Goal: Contribute content: Add original content to the website for others to see

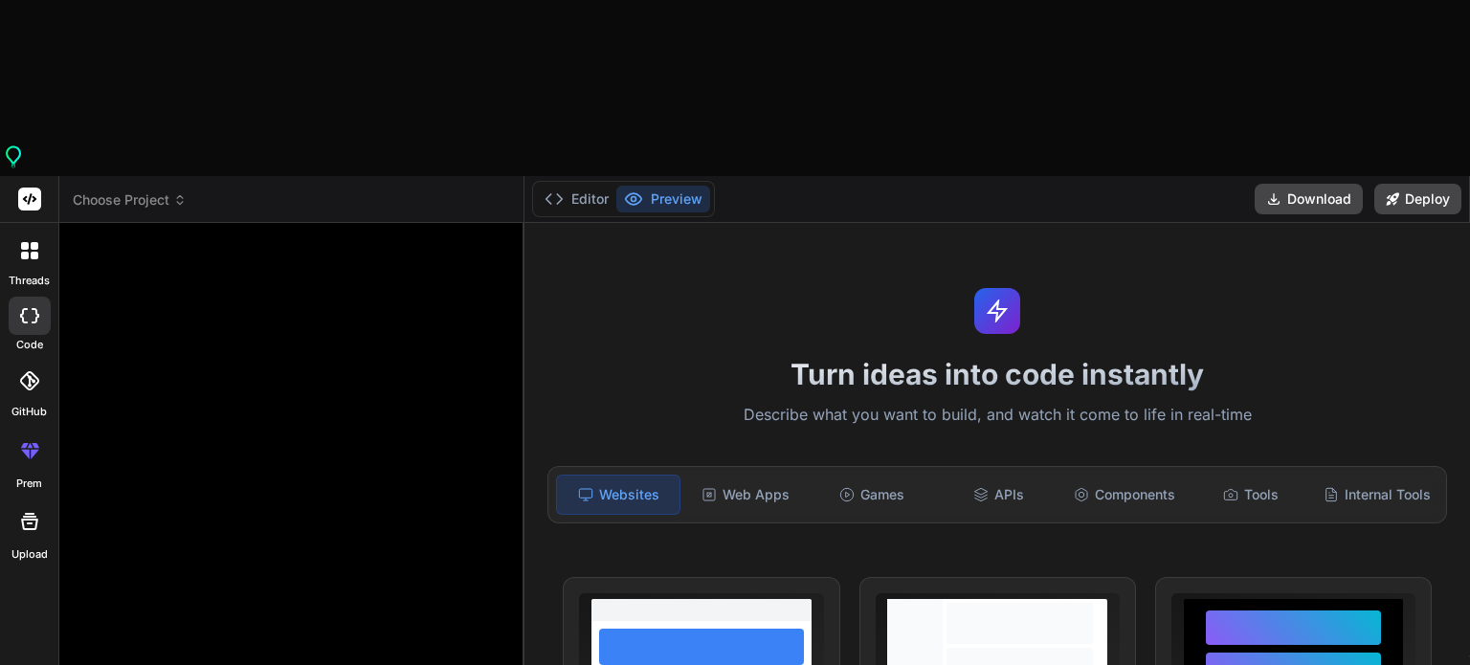
click at [119, 190] on span "Choose Project" at bounding box center [130, 199] width 114 height 19
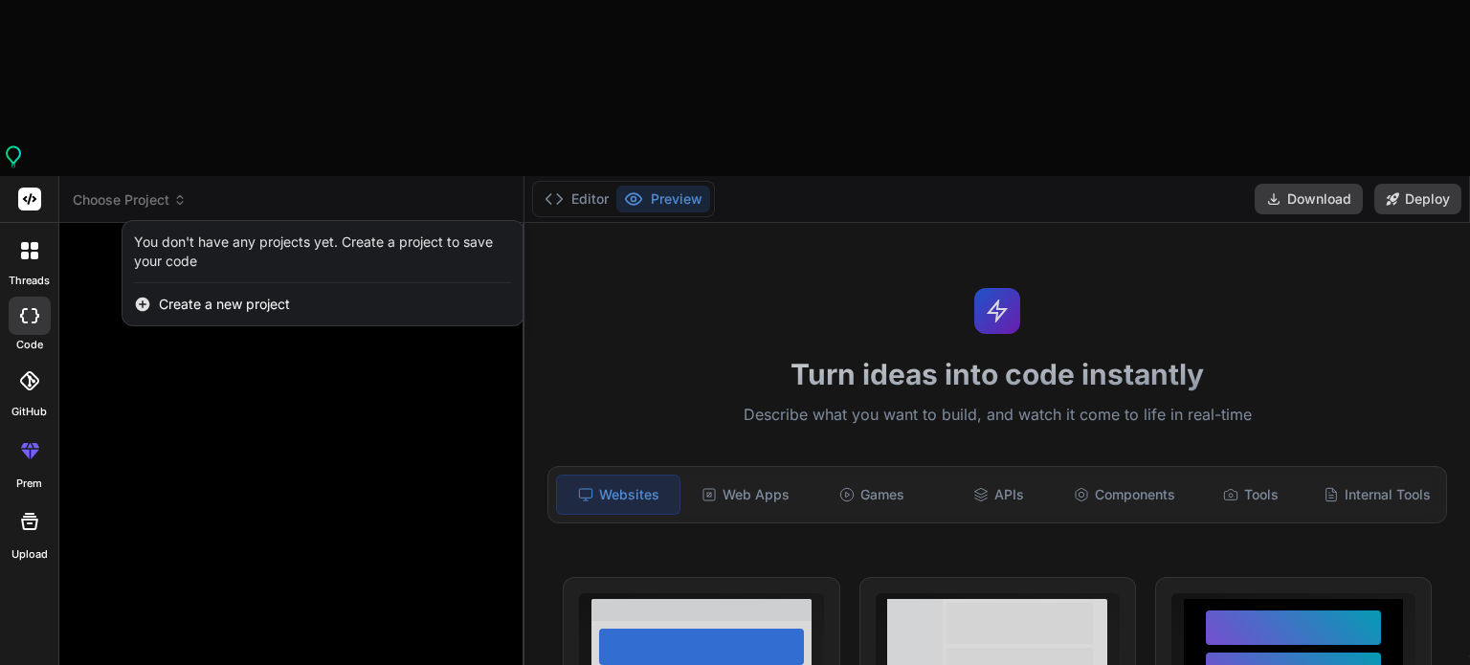
click at [17, 231] on div at bounding box center [30, 251] width 40 height 40
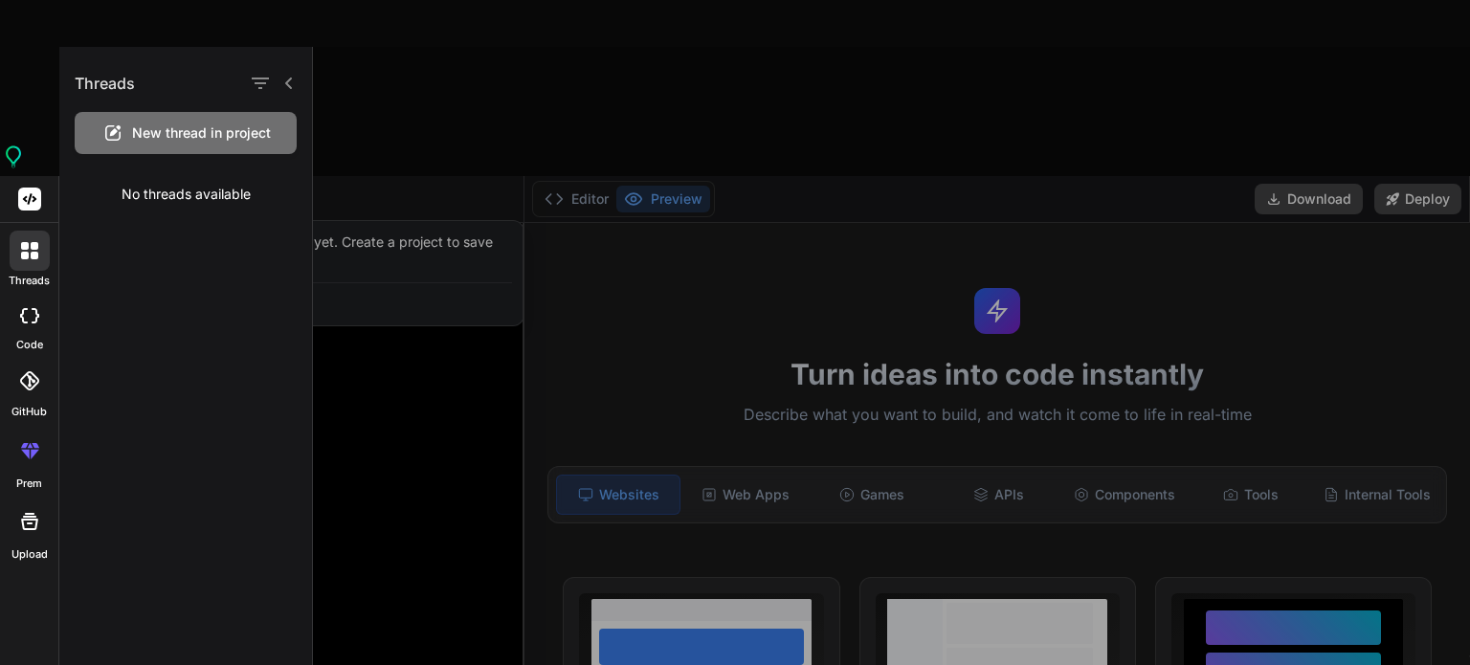
click at [42, 297] on div at bounding box center [30, 316] width 42 height 38
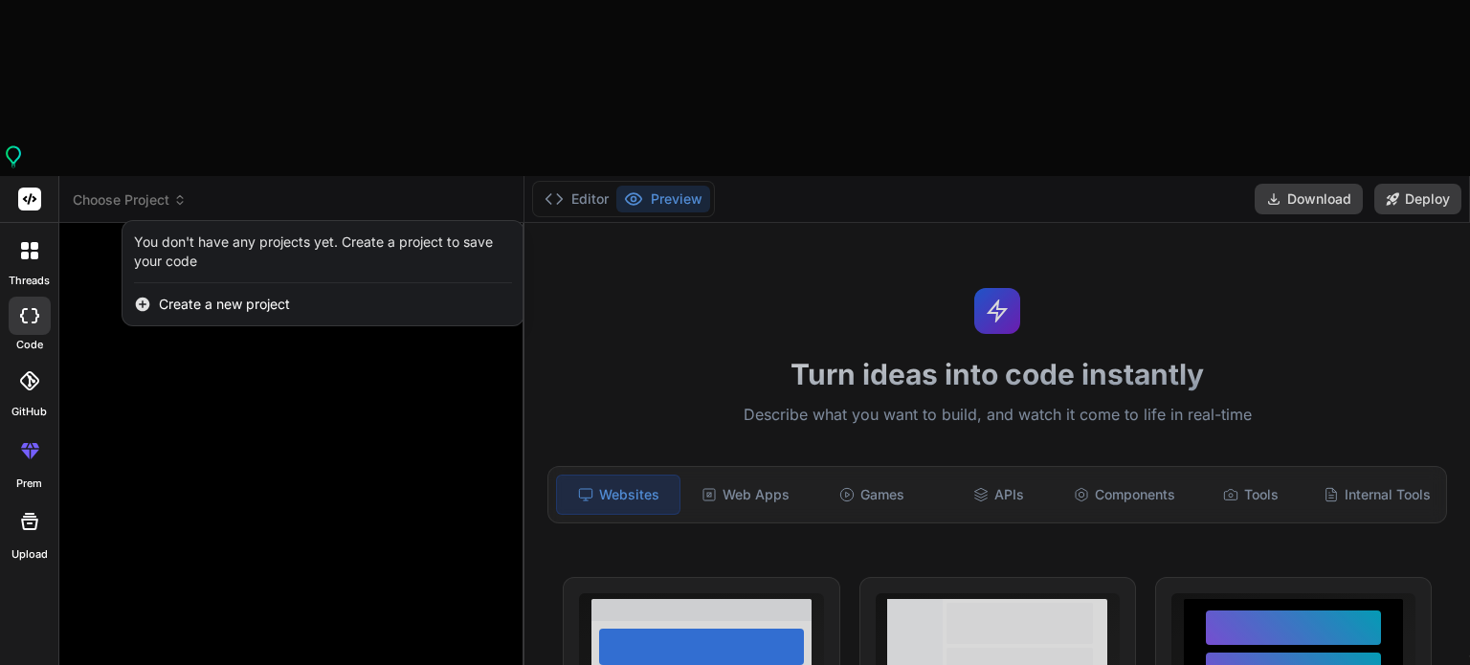
click at [27, 371] on icon at bounding box center [29, 380] width 19 height 19
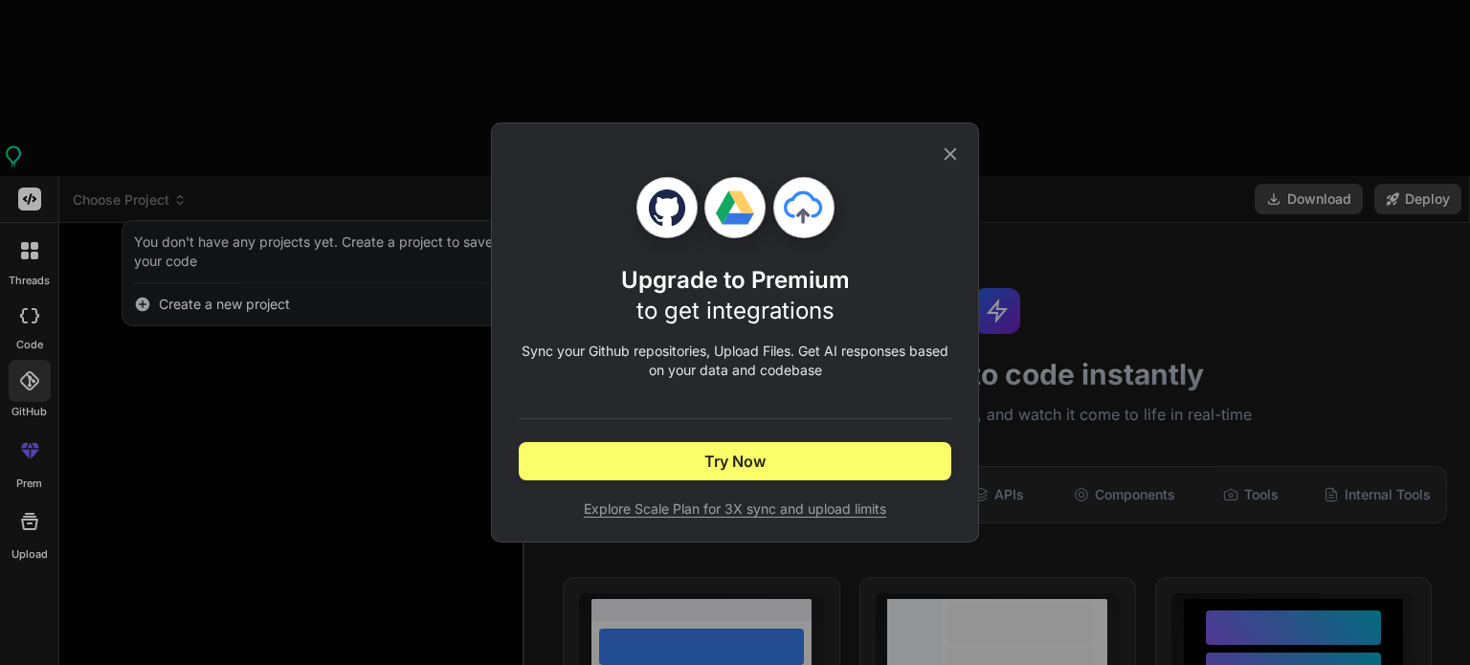
click at [15, 320] on div "Upgrade to Premium to get integrations Sync your Github repositories, Upload Fi…" at bounding box center [735, 332] width 1470 height 665
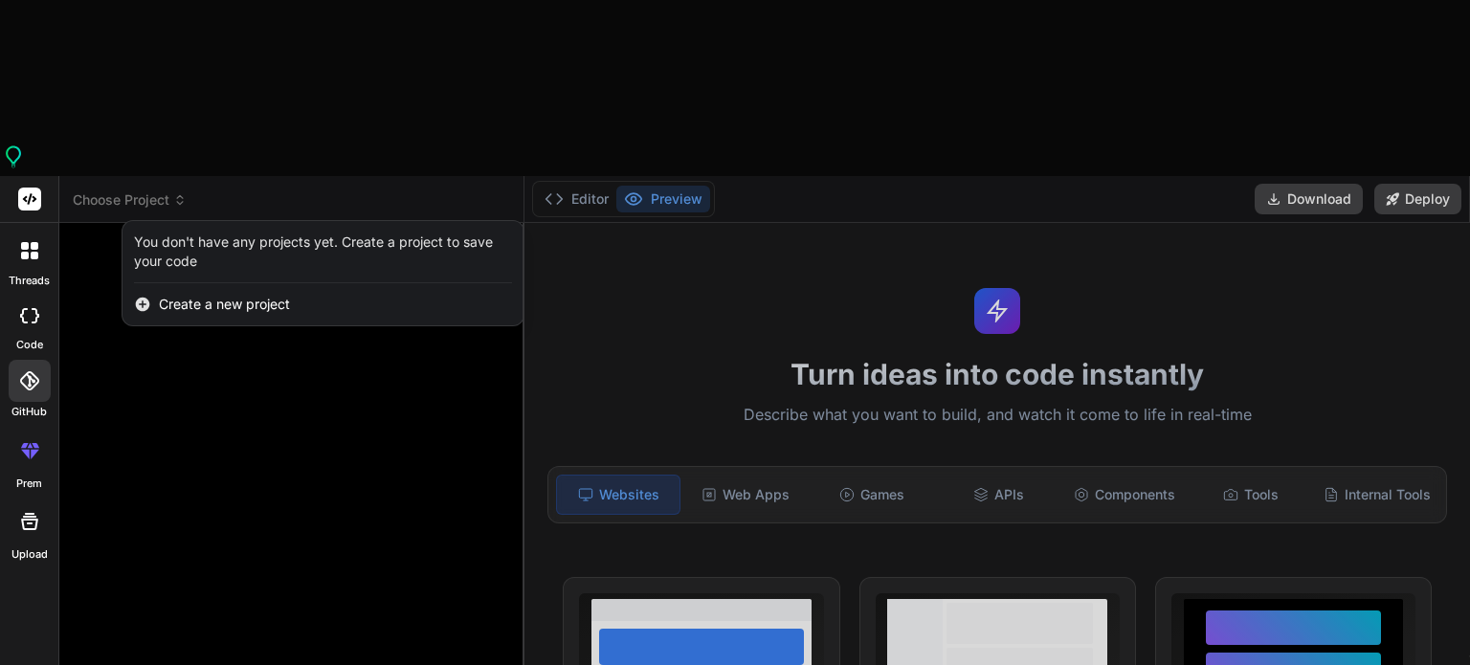
click at [19, 499] on div at bounding box center [30, 522] width 46 height 46
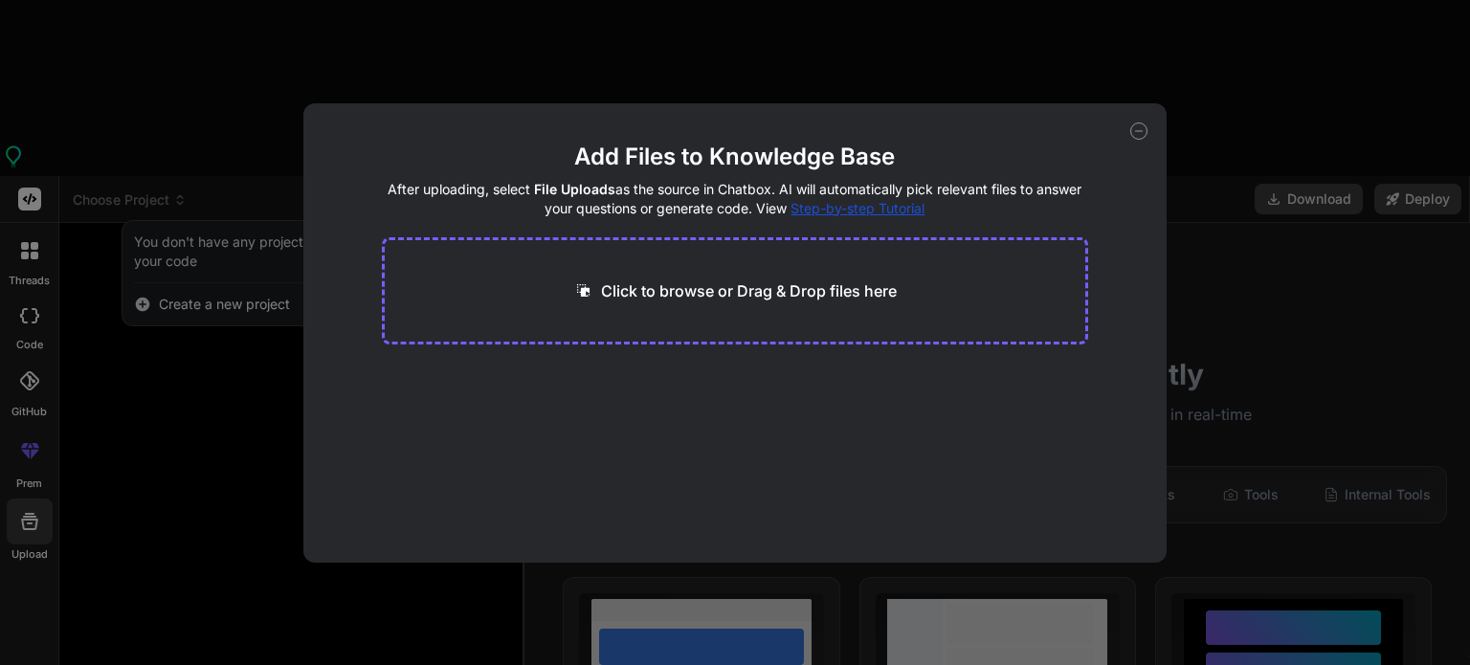
click at [1138, 128] on icon at bounding box center [1138, 130] width 17 height 17
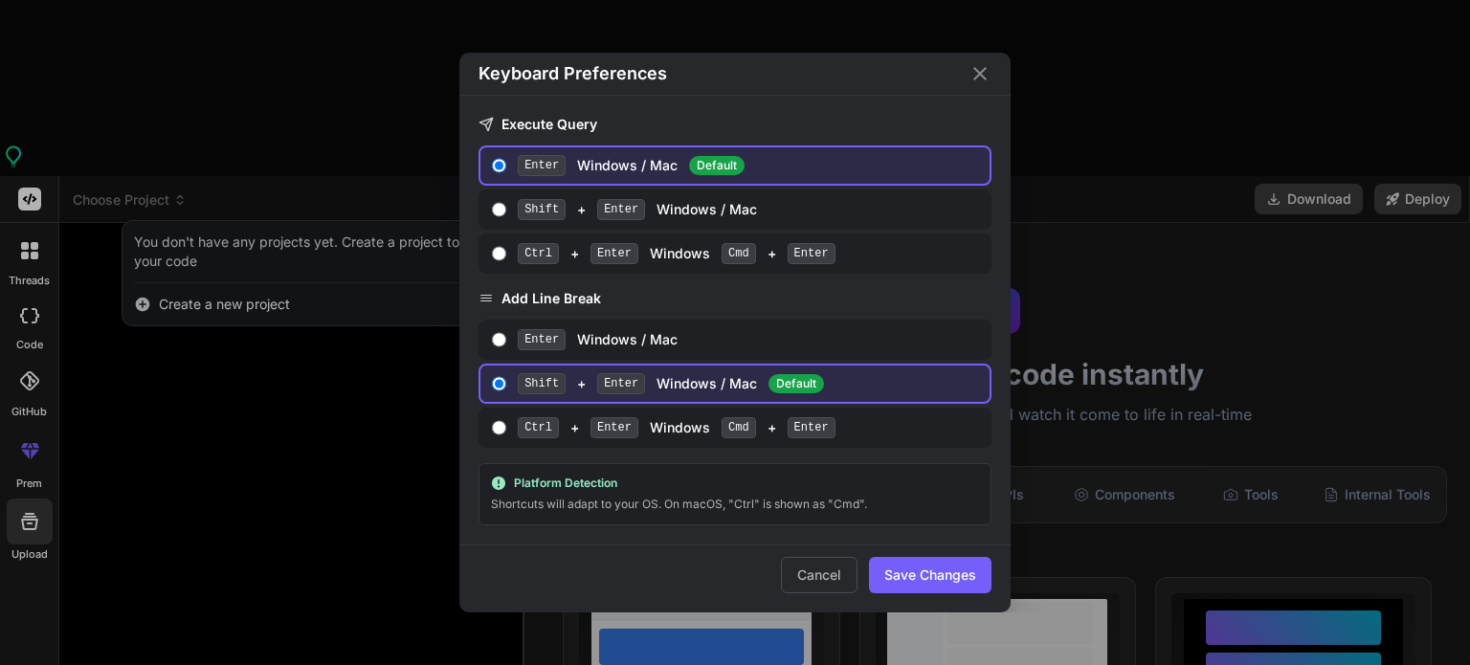
click at [976, 76] on icon "Close" at bounding box center [979, 73] width 23 height 23
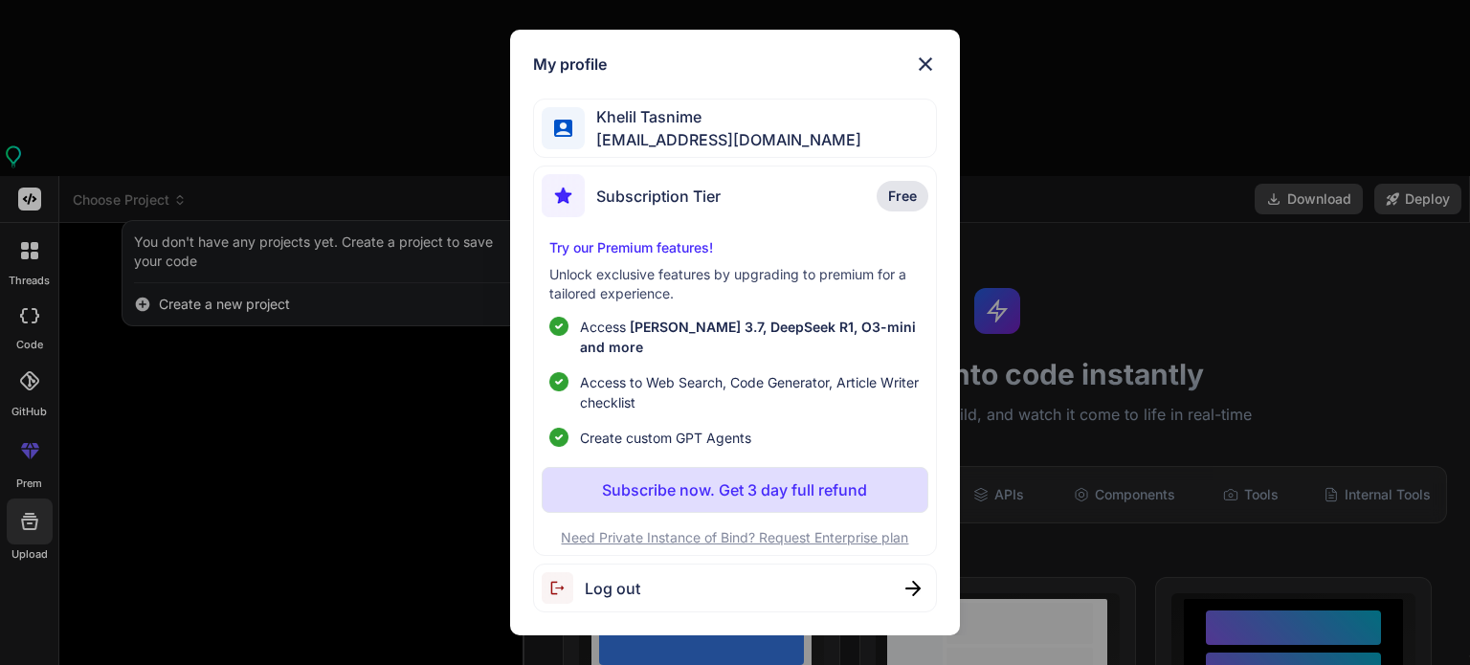
click at [919, 76] on img at bounding box center [925, 64] width 23 height 23
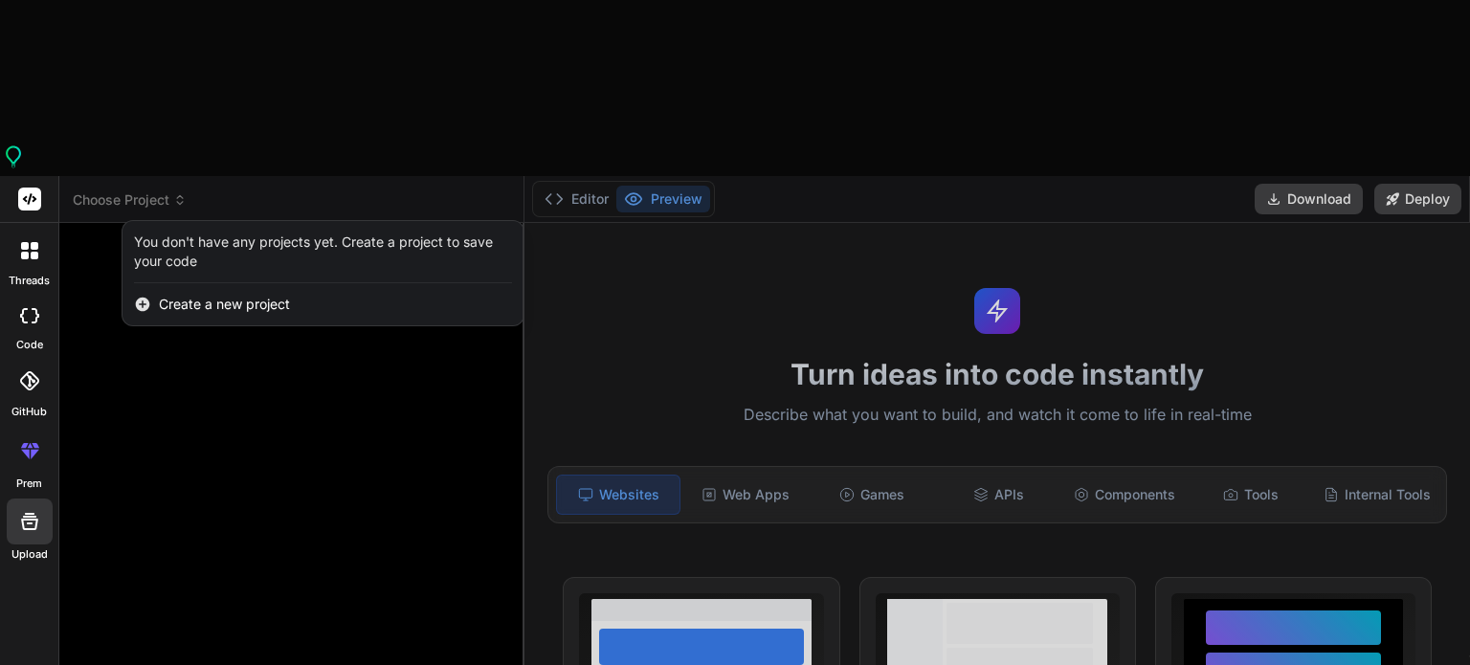
click at [27, 297] on div at bounding box center [30, 316] width 42 height 38
click at [19, 546] on label "Upload" at bounding box center [29, 554] width 36 height 16
type textarea "x"
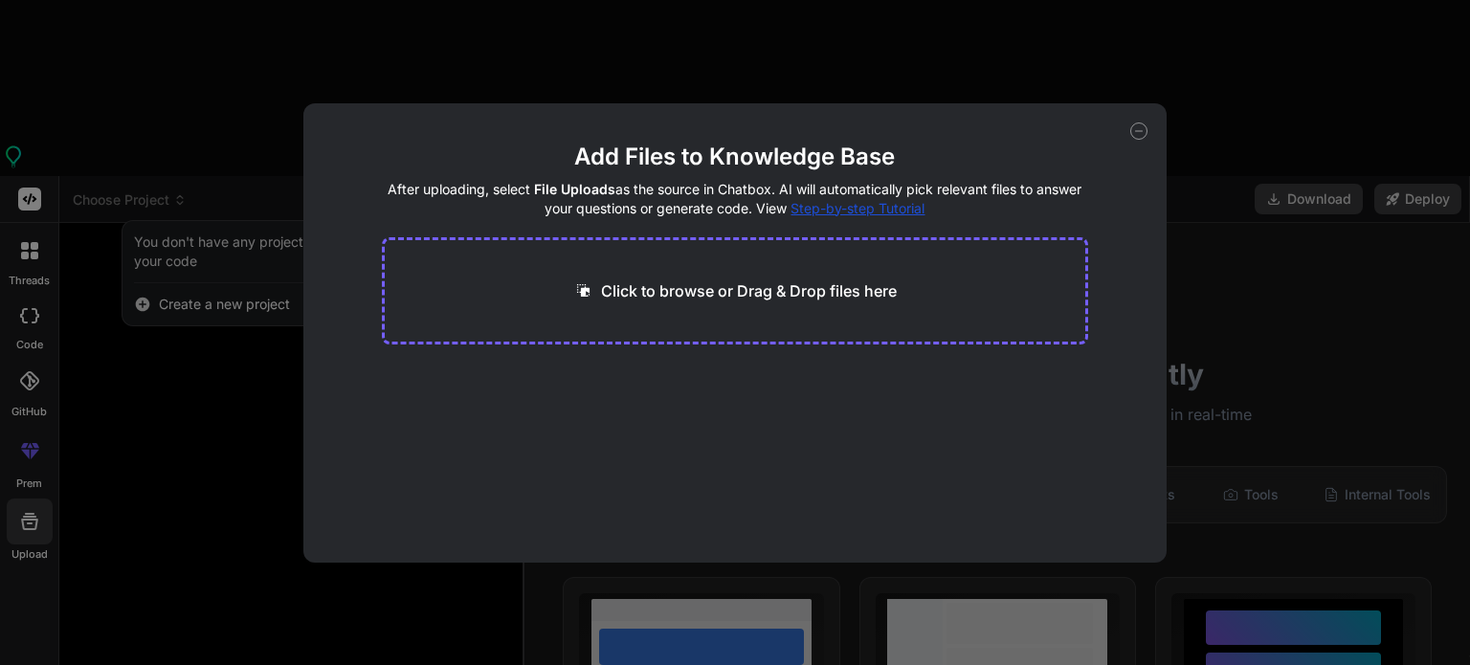
click at [649, 287] on p "Click to browse or Drag & Drop files here" at bounding box center [749, 290] width 296 height 23
type input "C:\fakepath\index.html"
click at [1141, 137] on icon at bounding box center [1138, 130] width 17 height 17
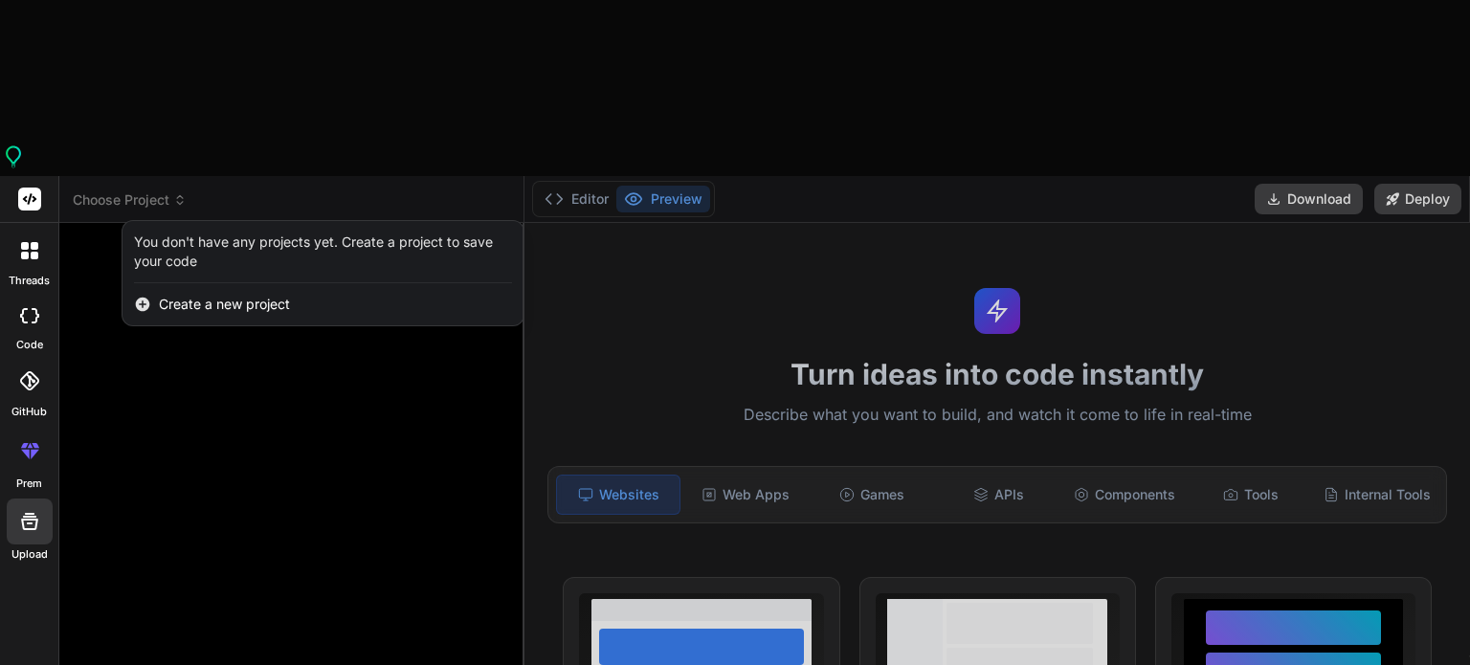
type textarea "x"
click at [194, 558] on div at bounding box center [735, 332] width 1470 height 665
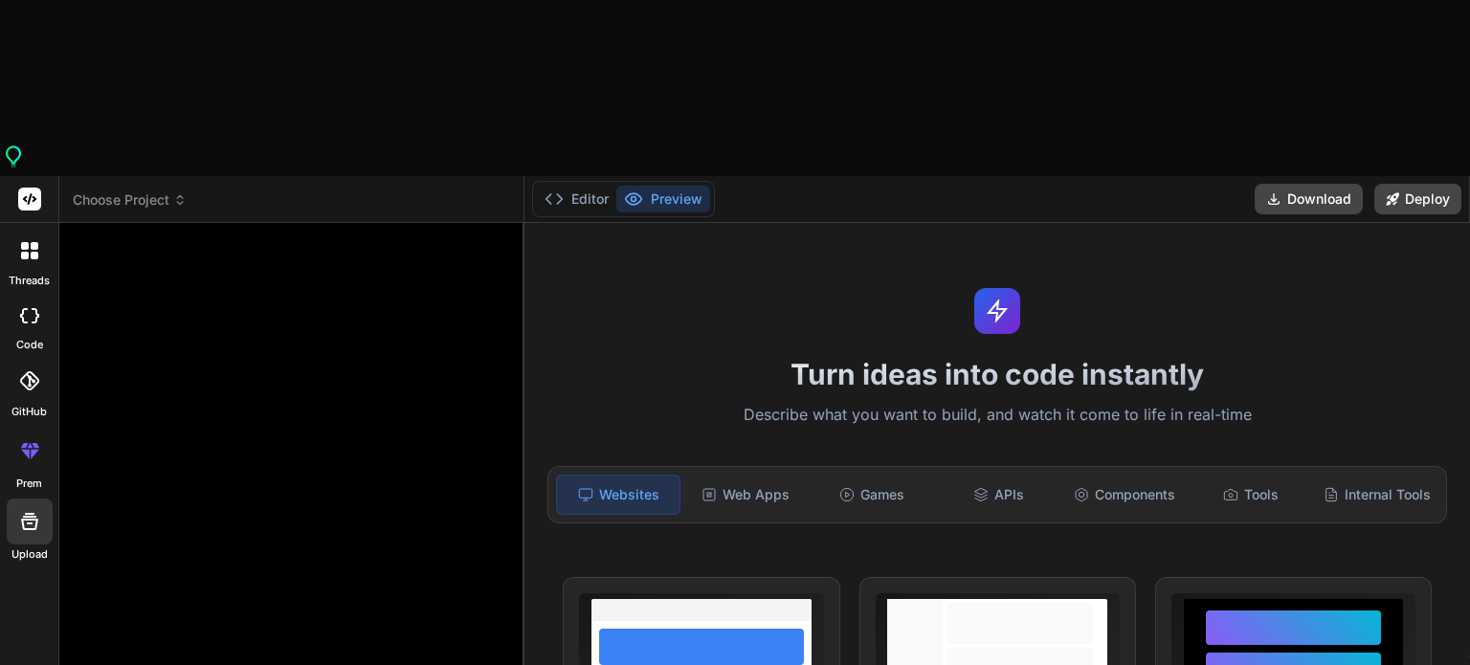
type textarea "j"
type textarea "x"
type textarea "je"
type textarea "x"
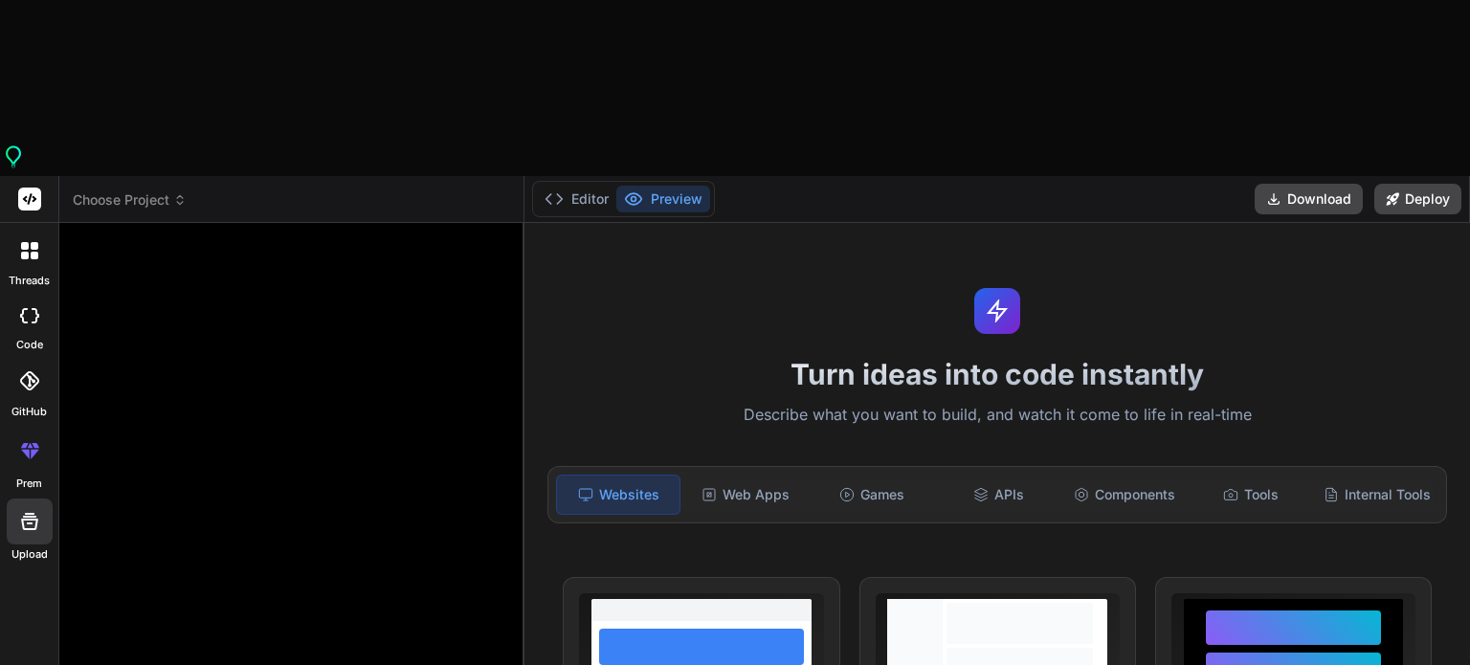
type textarea "je"
type textarea "x"
type textarea "je v"
type textarea "x"
type textarea "je ve"
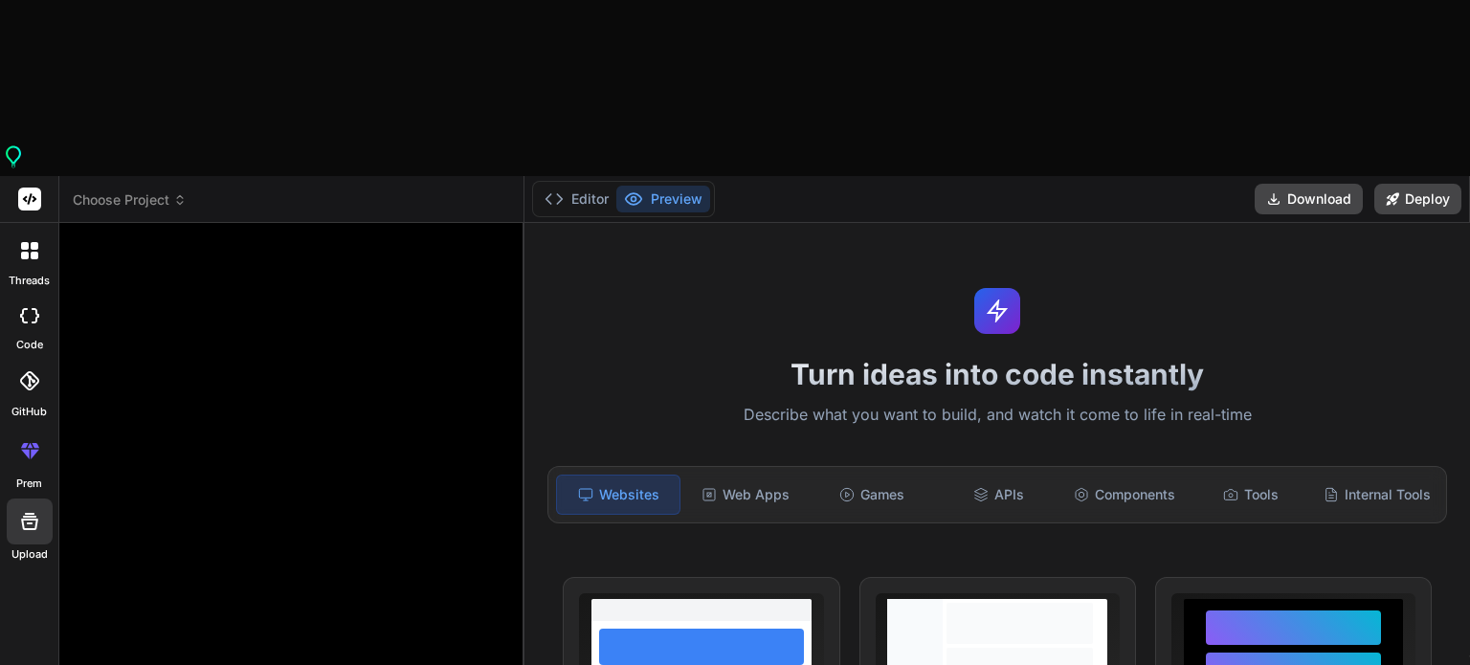
type textarea "x"
type textarea "je veu"
type textarea "x"
type textarea "je veux"
type textarea "x"
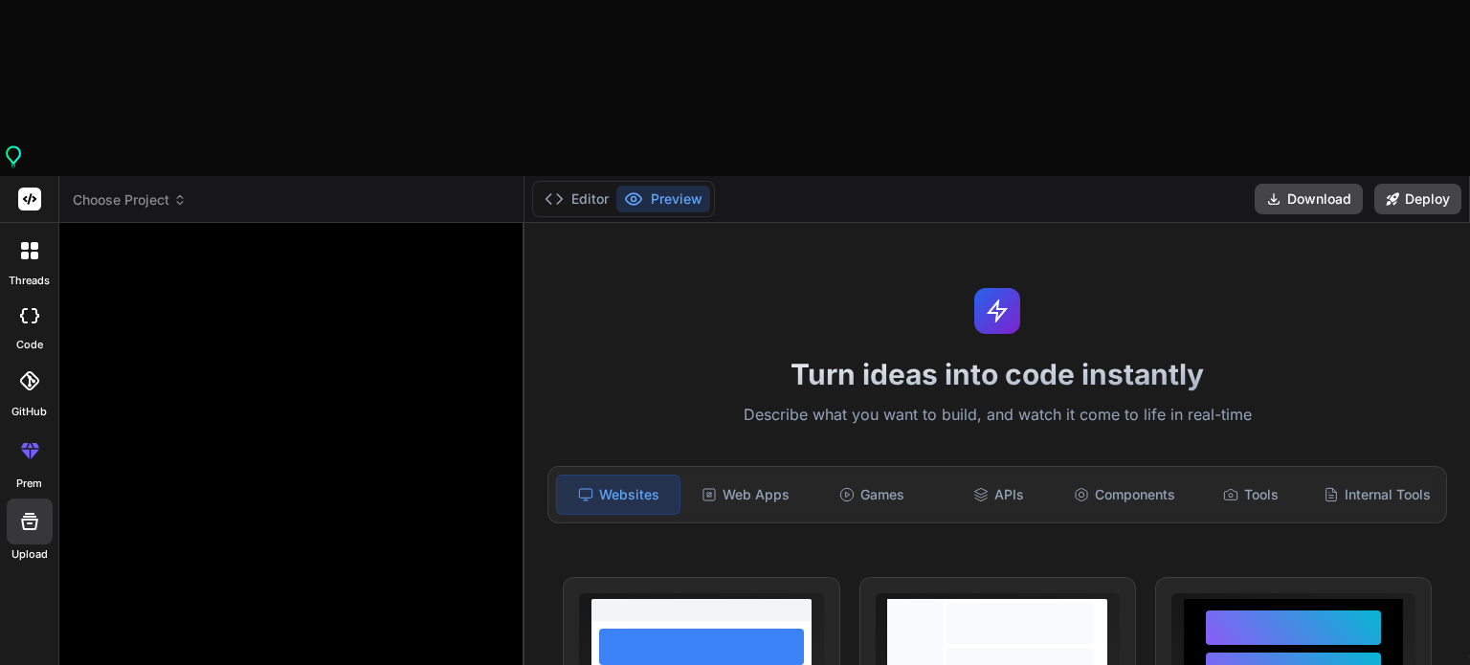
type textarea "je veux"
type textarea "x"
type textarea "je veux c"
type textarea "x"
type textarea "je veux cr"
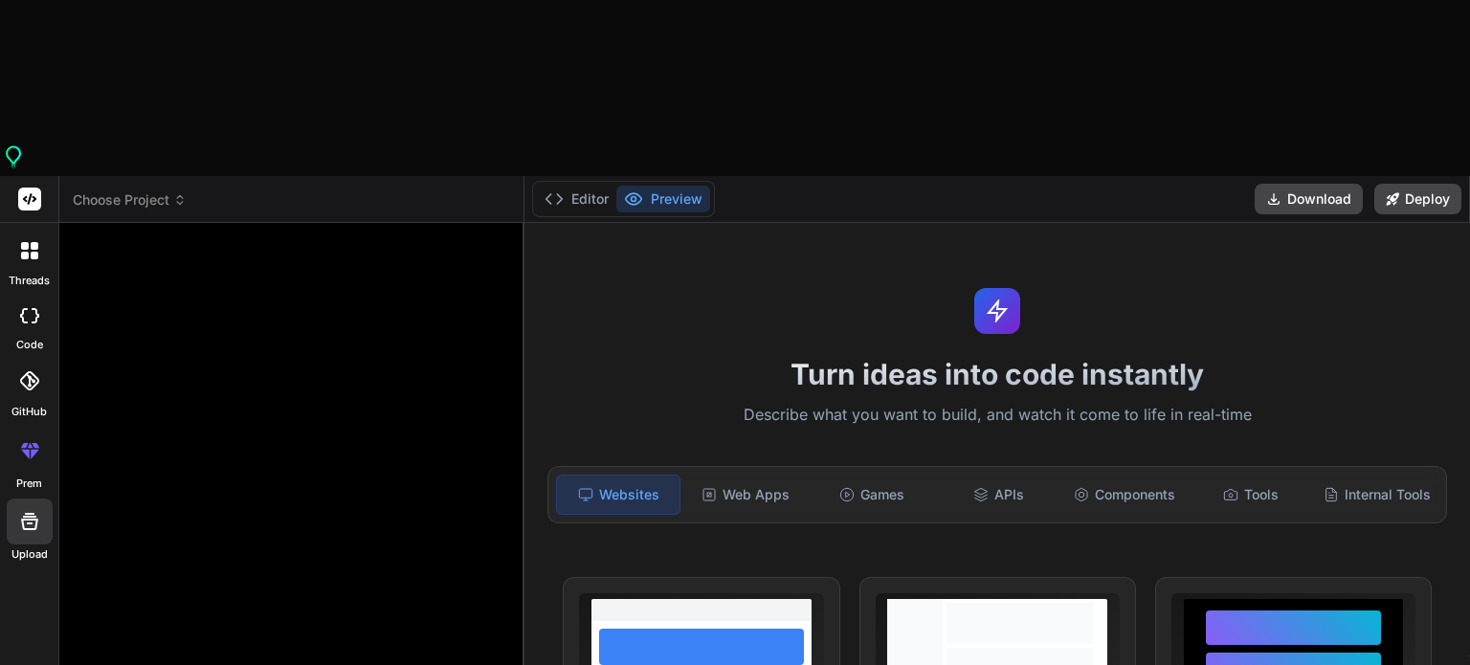
type textarea "x"
type textarea "je veux cre"
type textarea "x"
type textarea "je veux cree"
type textarea "x"
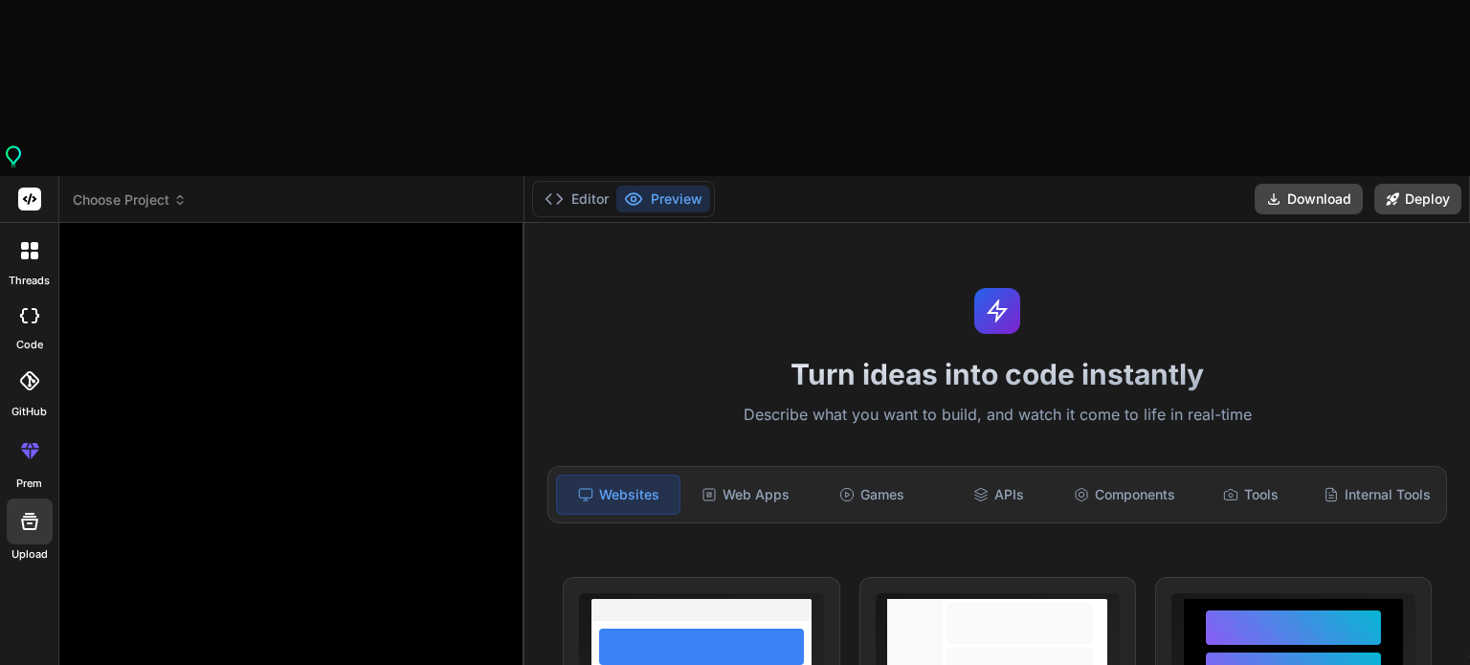
type textarea "je veux creer"
type textarea "x"
type textarea "je veux creer"
type textarea "x"
type textarea "je veux creer m"
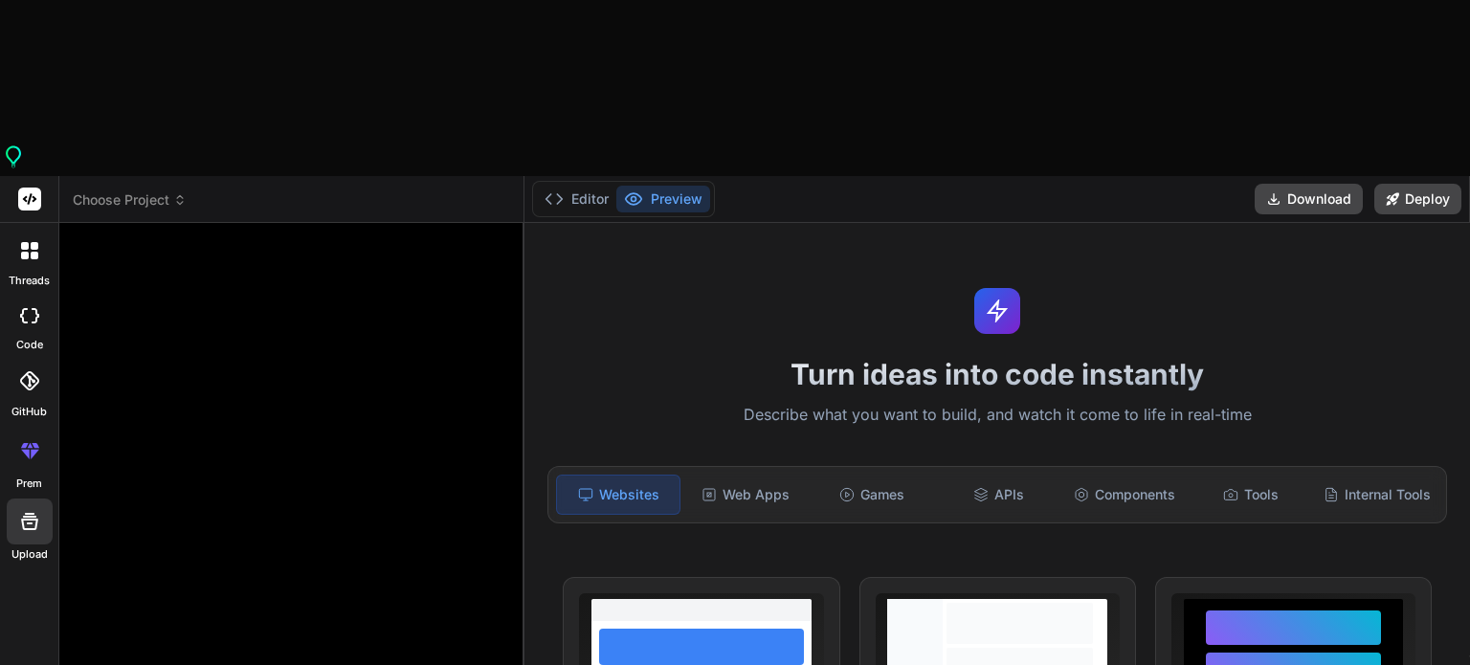
type textarea "x"
type textarea "je veux creer mo"
type textarea "x"
type textarea "je veux creer mon"
type textarea "x"
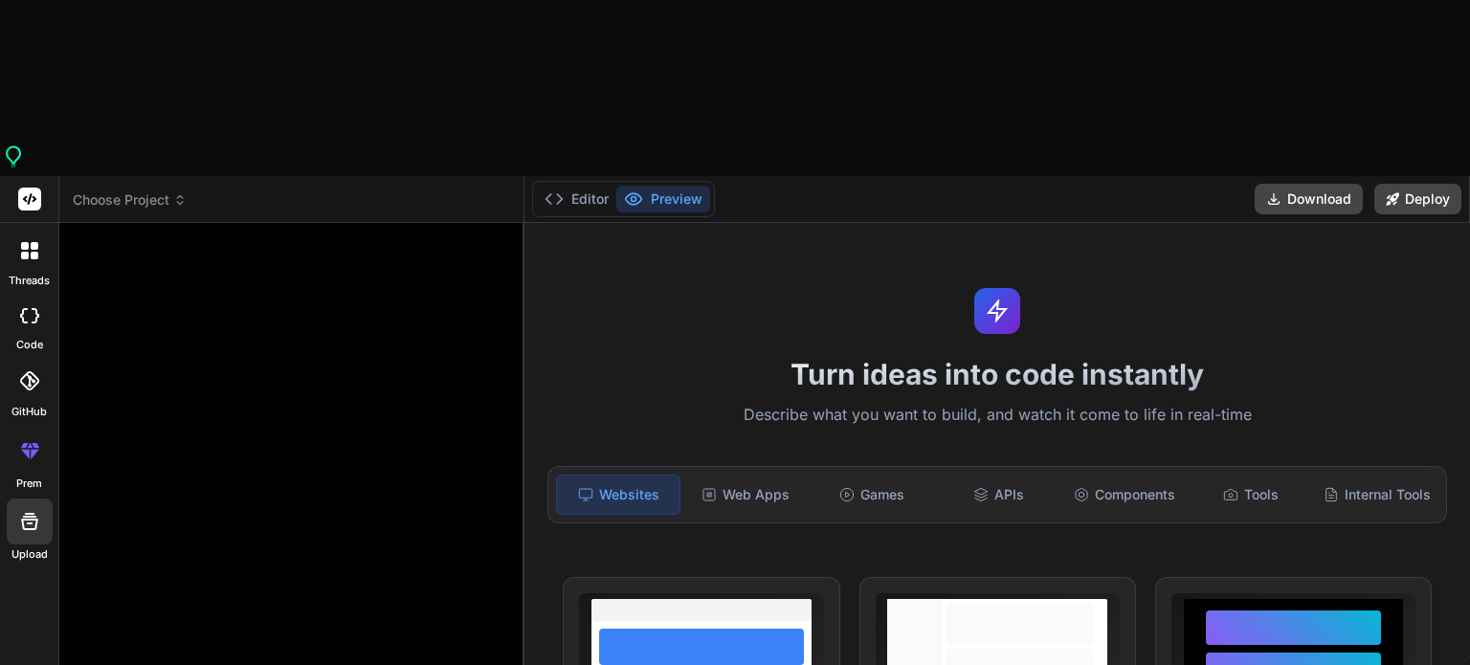
type textarea "je veux creer mon"
type textarea "x"
type textarea "je veux creer mon p"
type textarea "x"
type textarea "je veux creer mon po"
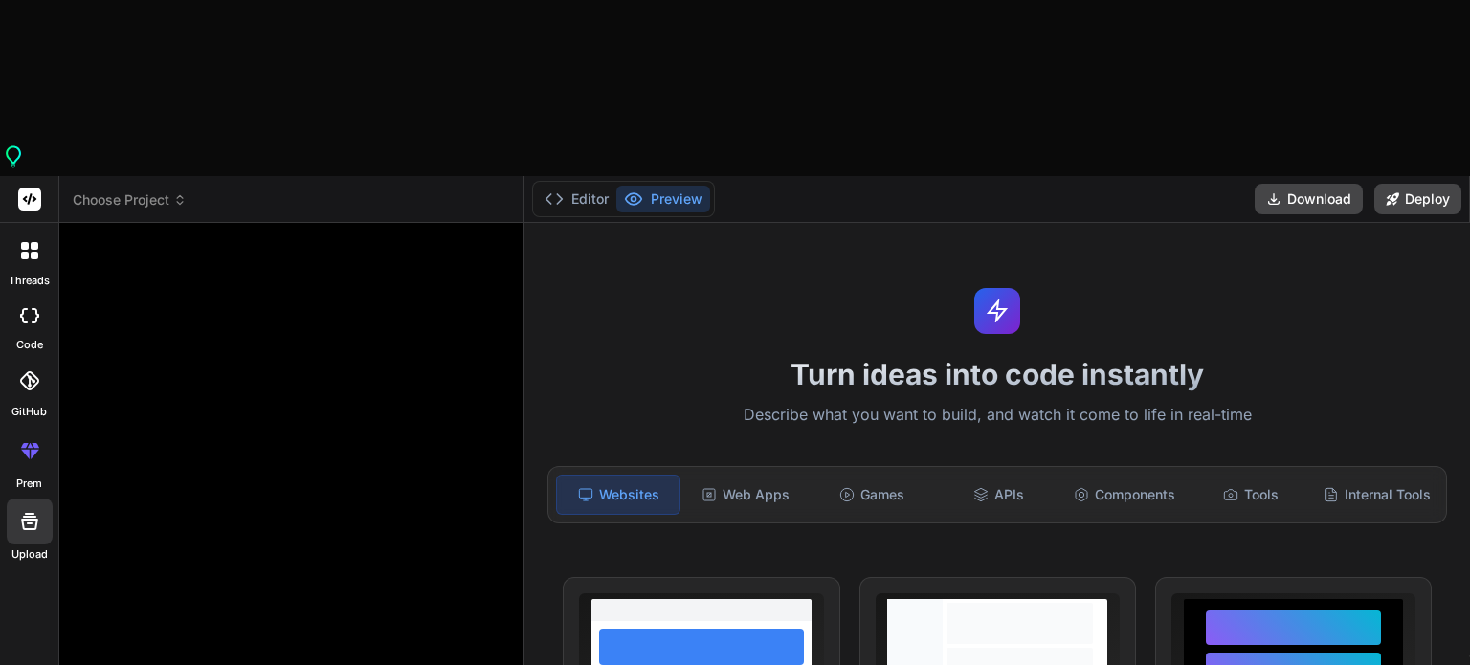
type textarea "x"
type textarea "je veux creer mon por"
type textarea "x"
type textarea "je veux creer mon port"
type textarea "x"
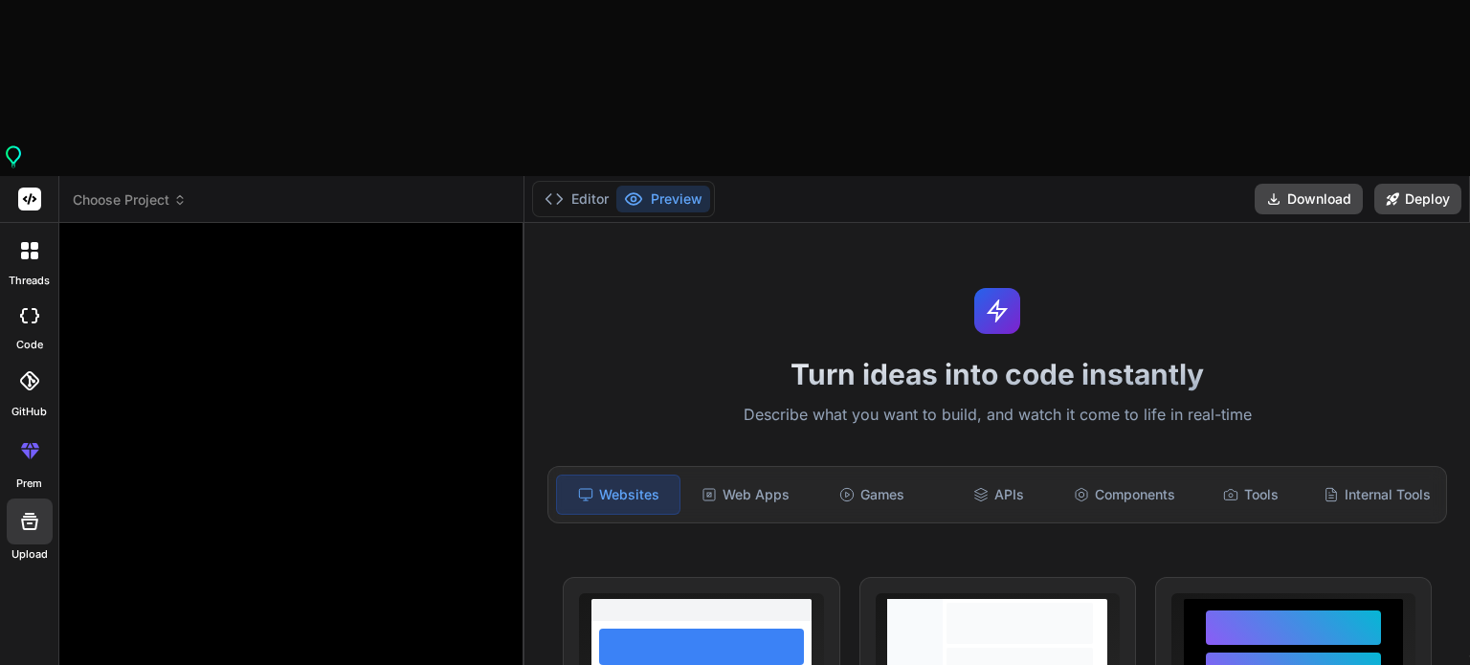
type textarea "je veux creer mon portf"
type textarea "x"
type textarea "je veux creer mon portfo"
type textarea "x"
type textarea "je veux creer mon portfol"
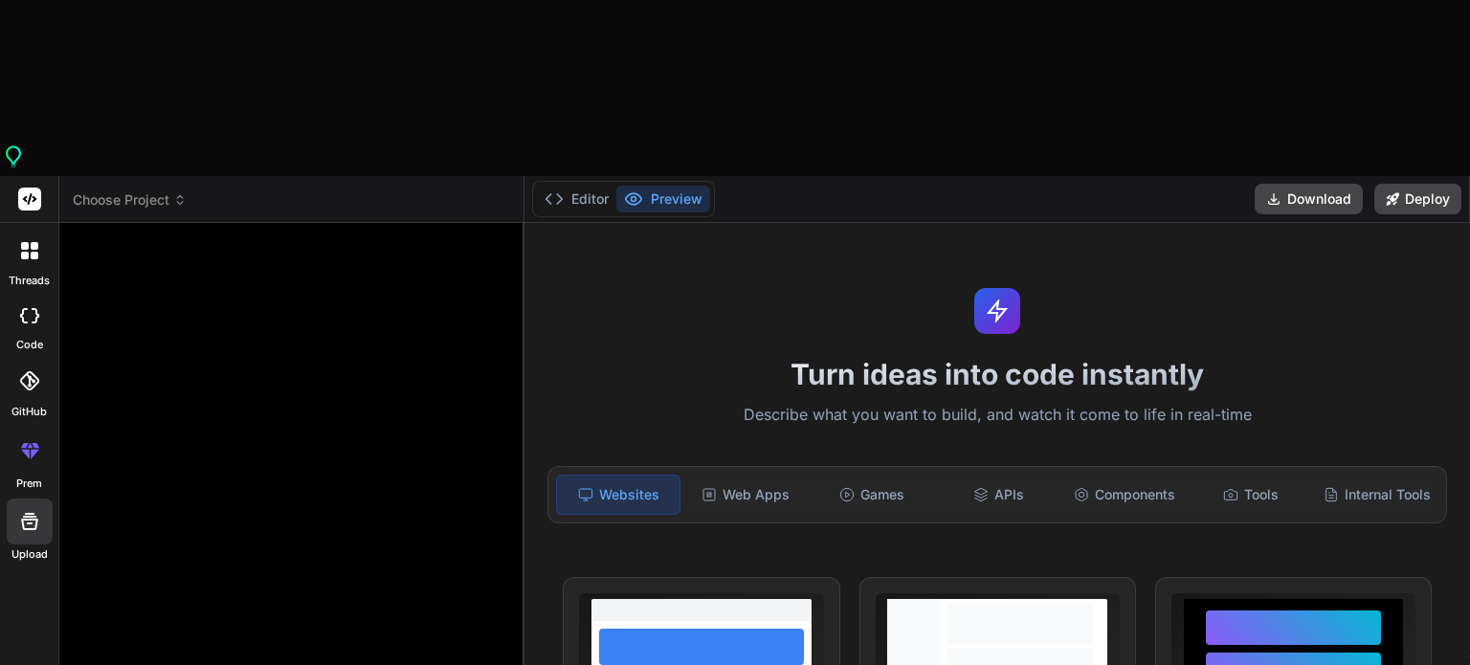
type textarea "x"
type textarea "je veux creer mon portfoli"
type textarea "x"
type textarea "je veux creer mon portfolio"
type textarea "x"
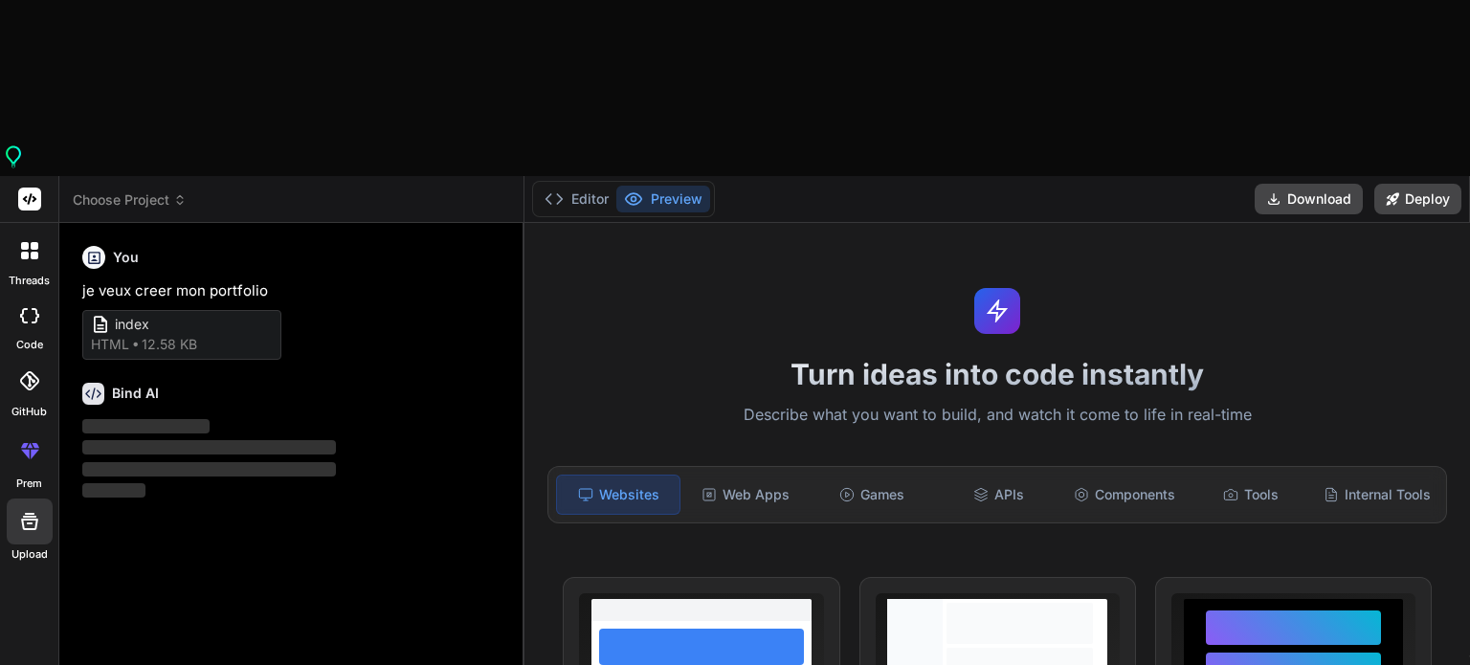
type textarea "x"
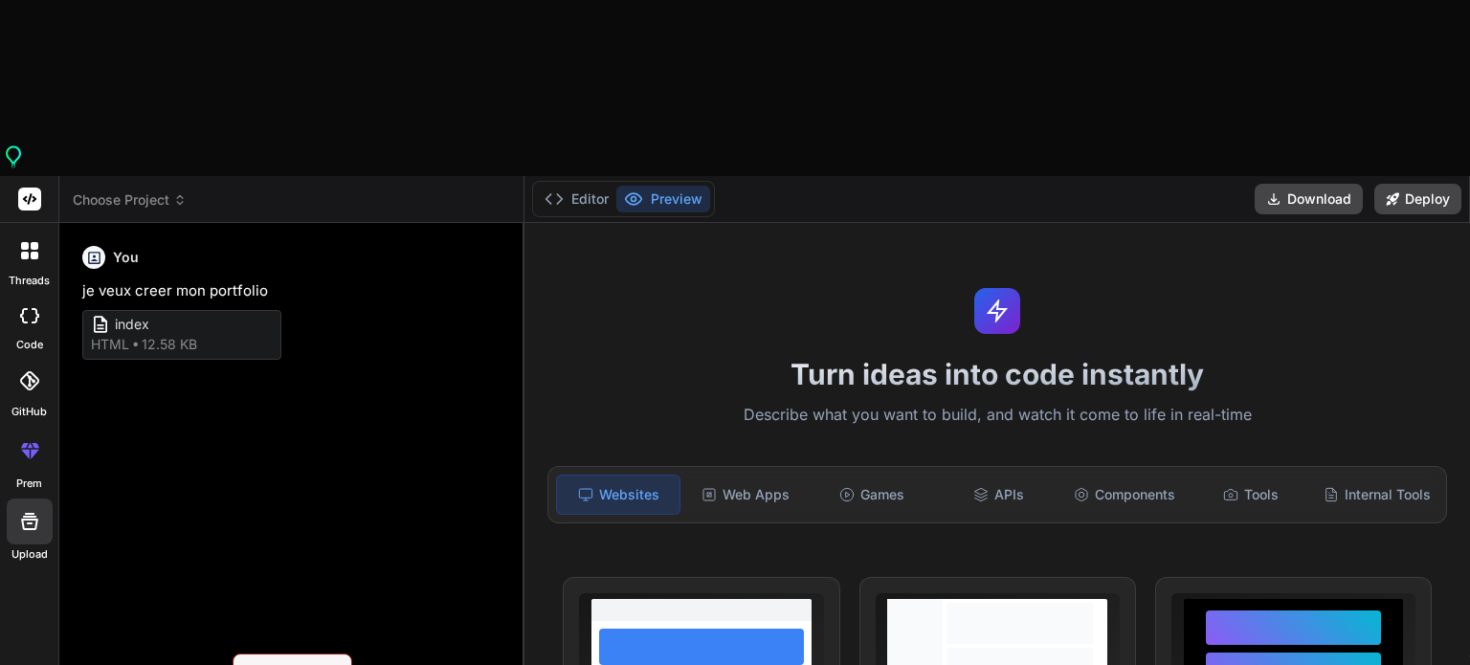
click at [33, 188] on rect at bounding box center [29, 199] width 23 height 23
click at [108, 190] on span "Choose Project" at bounding box center [130, 199] width 114 height 19
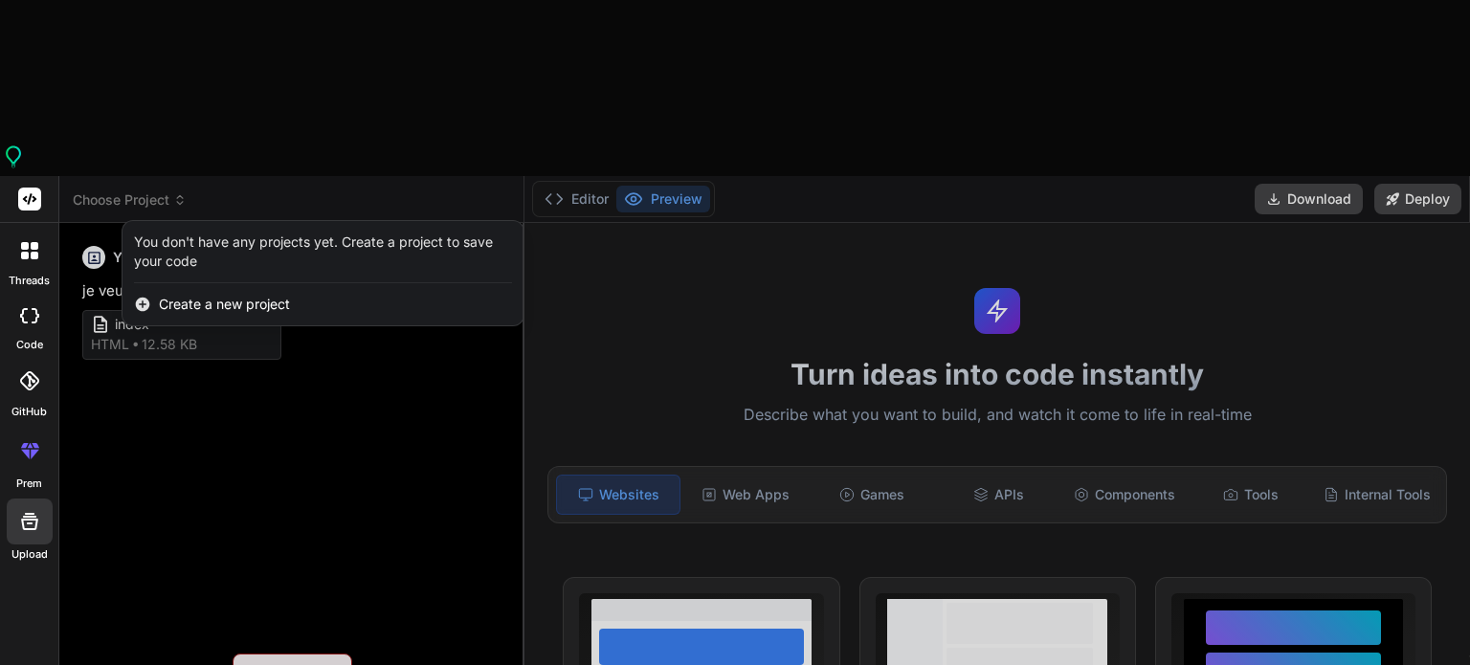
click at [165, 295] on span "Create a new project" at bounding box center [224, 304] width 131 height 19
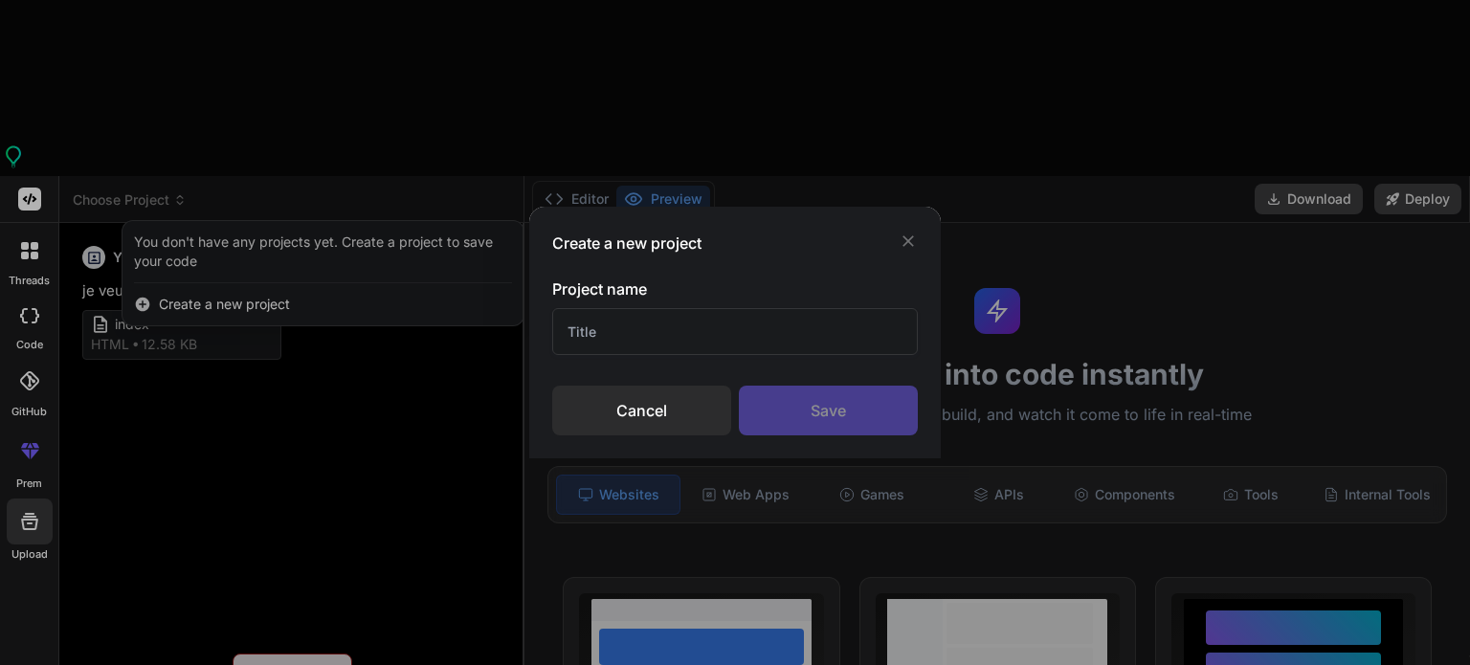
click at [137, 125] on div "Create a new project Project name Cancel Save" at bounding box center [735, 332] width 1470 height 665
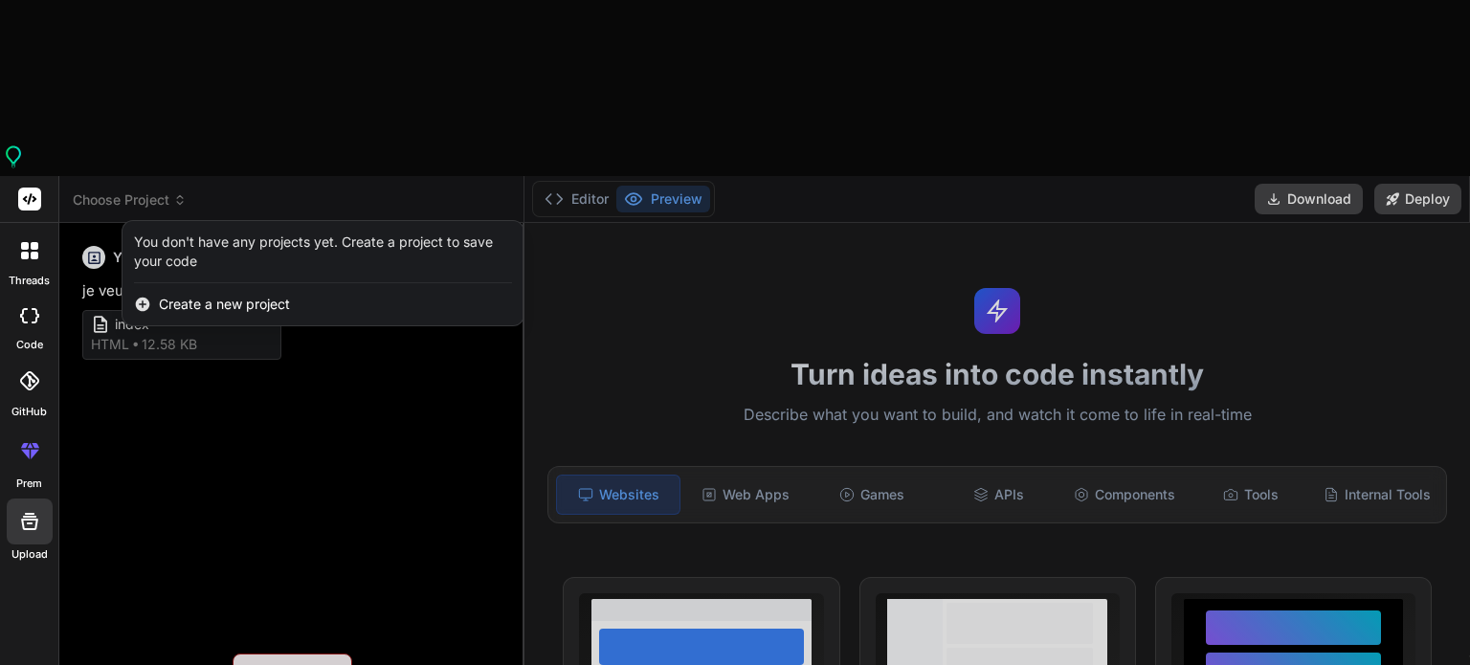
click at [137, 298] on icon at bounding box center [143, 305] width 14 height 14
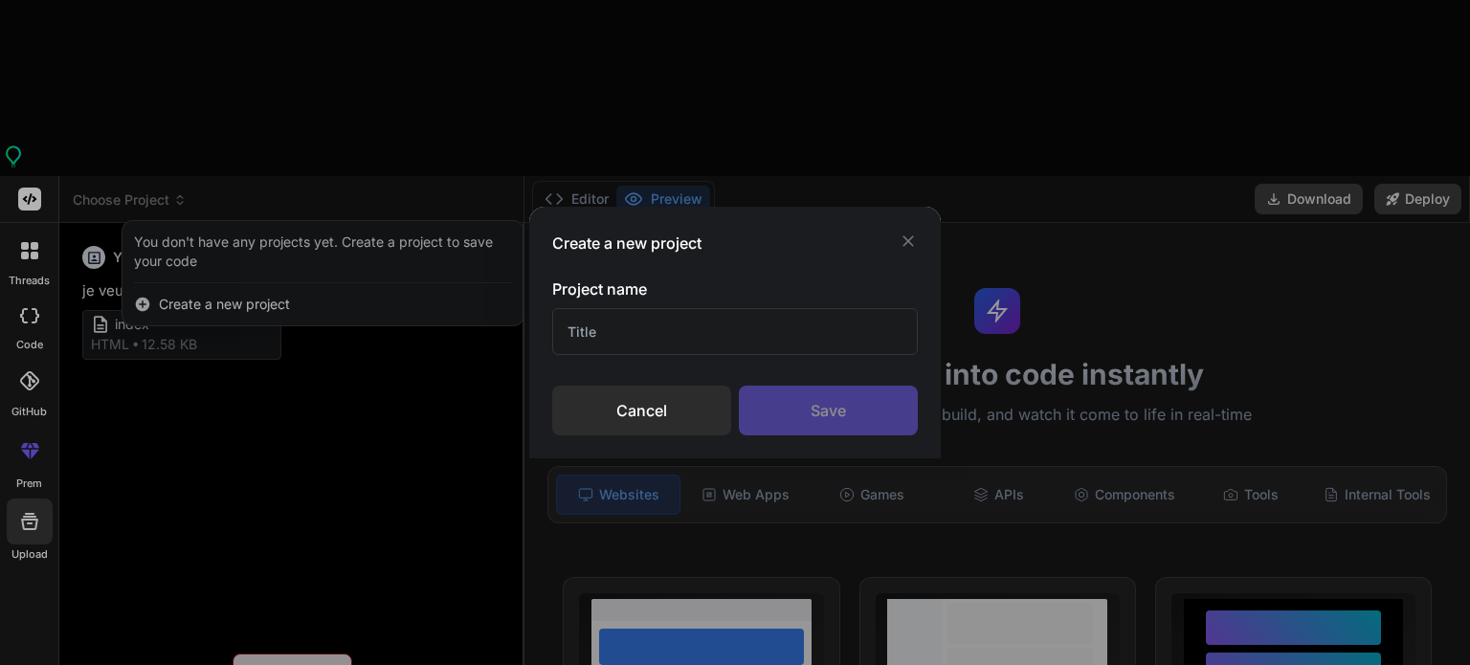
click at [609, 322] on input "text" at bounding box center [735, 331] width 366 height 47
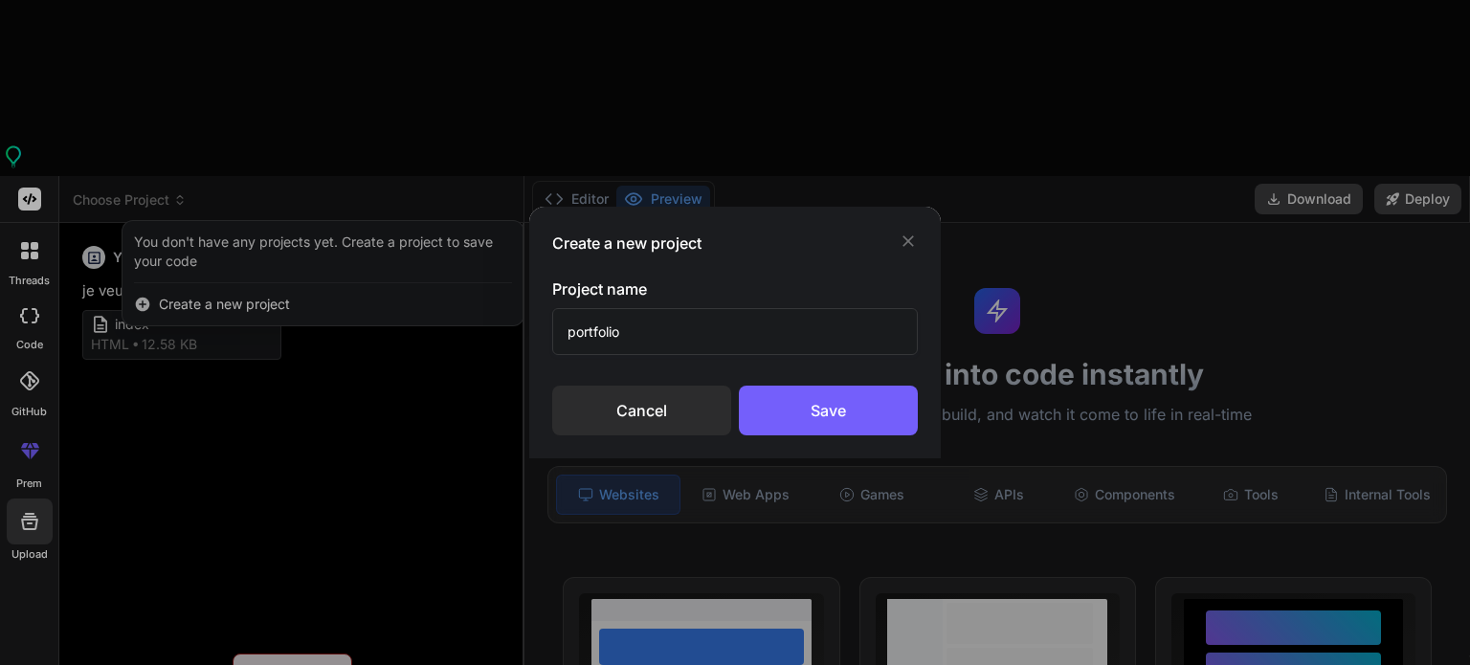
type input "portfolio"
click at [908, 239] on icon at bounding box center [907, 241] width 19 height 19
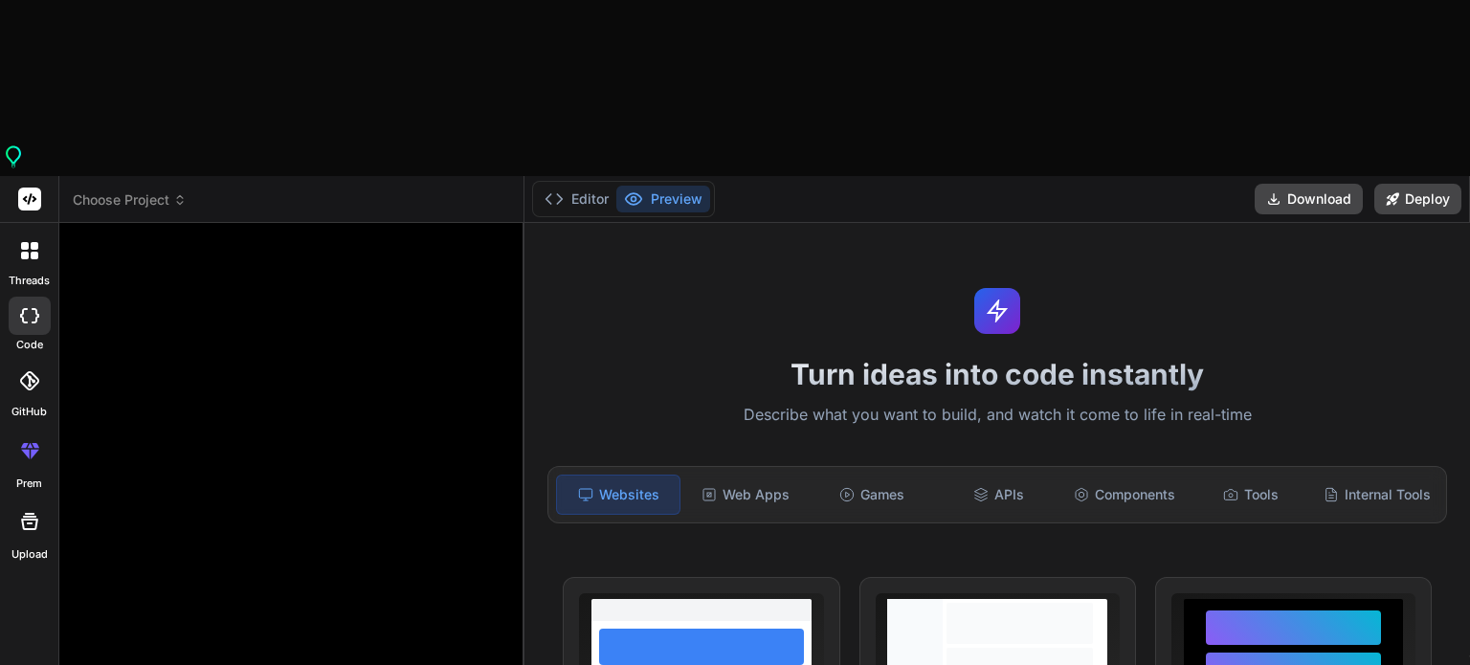
type textarea "x"
click at [592, 186] on button "Editor" at bounding box center [576, 199] width 79 height 27
